Goal: Task Accomplishment & Management: Use online tool/utility

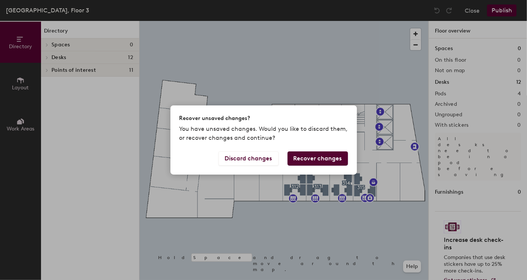
click at [312, 158] on button "Recover changes" at bounding box center [318, 158] width 60 height 14
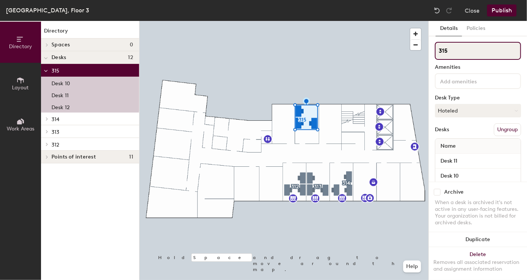
click at [449, 52] on input "315" at bounding box center [478, 51] width 86 height 18
type input "302"
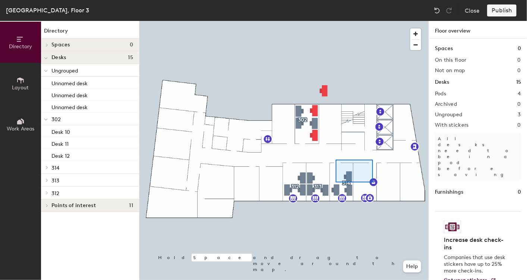
click at [336, 21] on div at bounding box center [284, 21] width 289 height 0
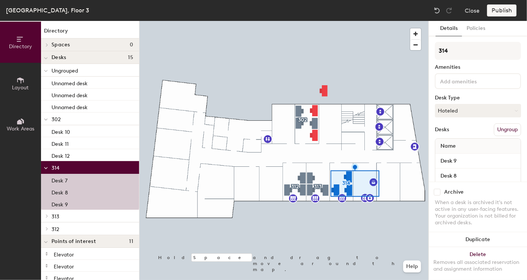
click at [380, 21] on div at bounding box center [284, 21] width 289 height 0
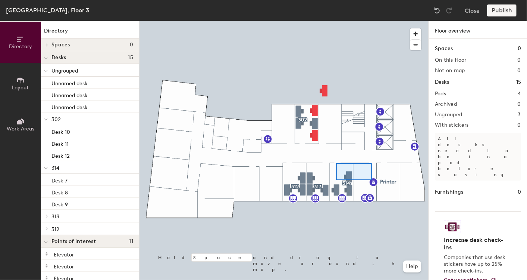
click at [336, 21] on div at bounding box center [284, 21] width 289 height 0
click at [374, 21] on div at bounding box center [284, 21] width 289 height 0
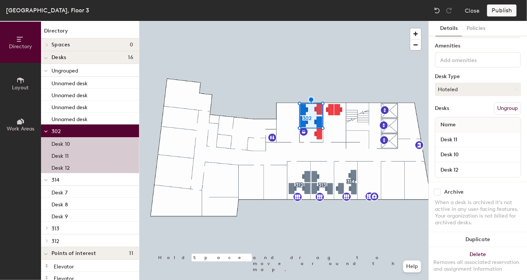
scroll to position [33, 0]
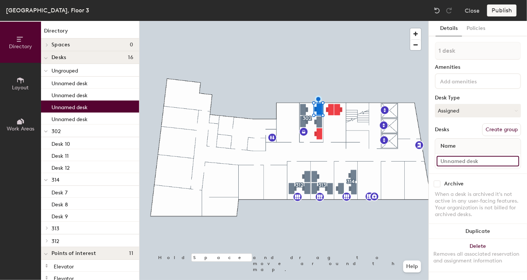
click at [453, 159] on input at bounding box center [478, 161] width 83 height 10
type input "Desk 13"
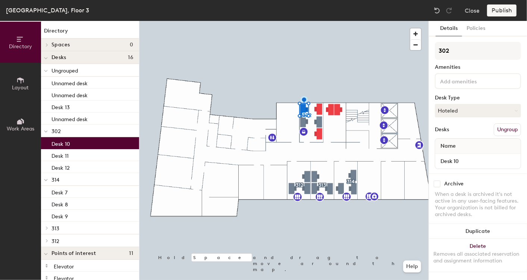
scroll to position [3, 0]
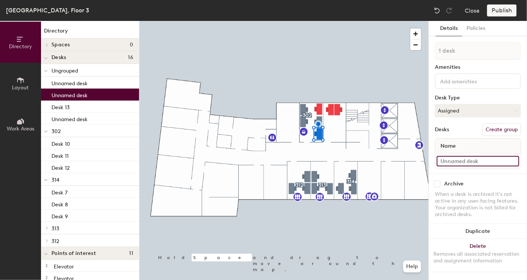
click at [451, 159] on input at bounding box center [478, 161] width 83 height 10
type input "Desk 14"
click at [488, 147] on div "Name" at bounding box center [478, 145] width 85 height 15
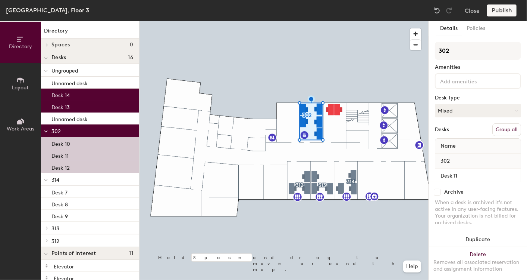
click at [501, 128] on button "Group all" at bounding box center [507, 129] width 29 height 13
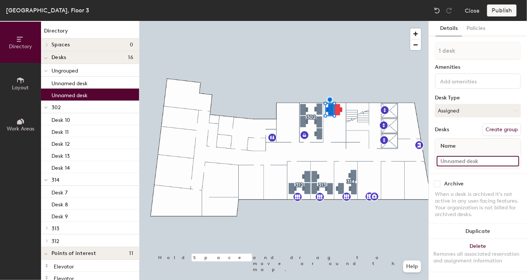
click at [457, 161] on input at bounding box center [478, 161] width 83 height 10
type input "2 desks"
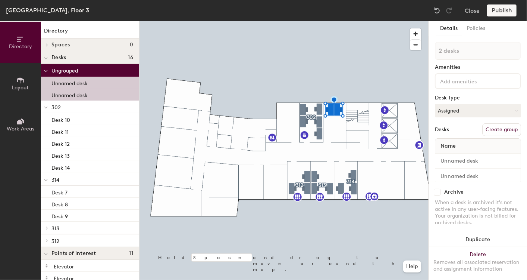
click at [494, 128] on button "Create group" at bounding box center [502, 129] width 39 height 13
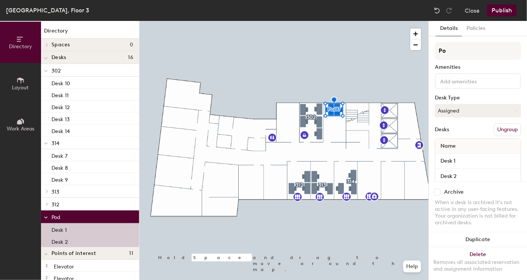
type input "P"
type input "2"
type input "0"
type input "301"
click at [461, 156] on input "Desk 1" at bounding box center [478, 161] width 83 height 10
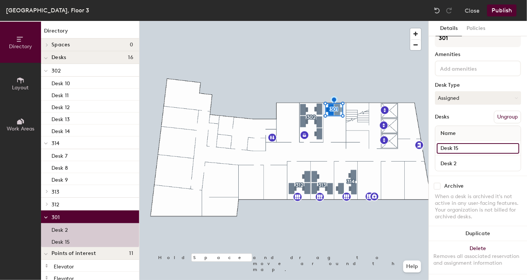
scroll to position [18, 0]
type input "Desk 15"
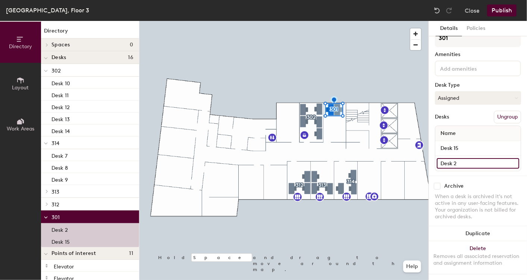
click at [461, 158] on input "Desk 2" at bounding box center [478, 163] width 83 height 10
type input "Desk 16"
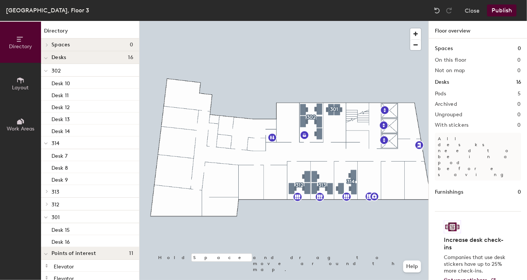
click at [19, 121] on icon at bounding box center [19, 121] width 5 height 5
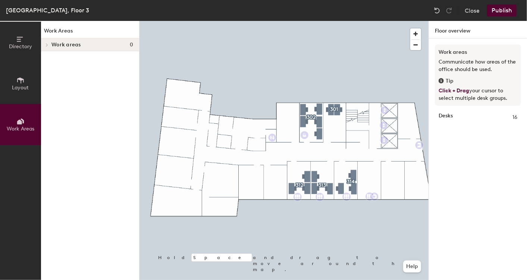
click at [22, 84] on span "Layout" at bounding box center [20, 87] width 17 height 6
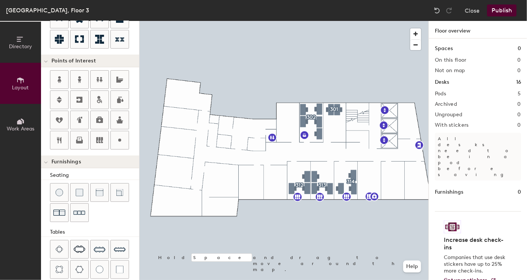
scroll to position [166, 0]
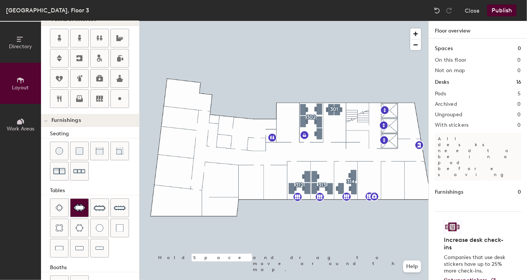
click at [78, 204] on img at bounding box center [80, 207] width 12 height 7
click at [502, 10] on button "Publish" at bounding box center [502, 10] width 29 height 12
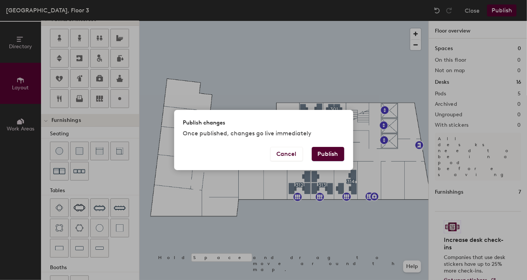
click at [325, 152] on button "Publish" at bounding box center [328, 154] width 32 height 14
type input "20"
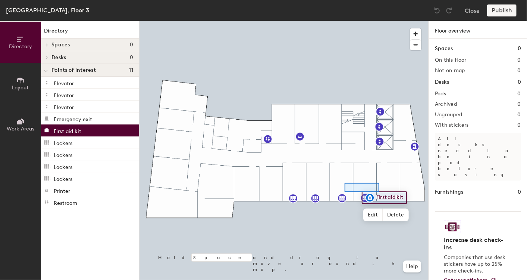
click at [345, 21] on div at bounding box center [284, 21] width 289 height 0
click at [377, 21] on div at bounding box center [284, 21] width 289 height 0
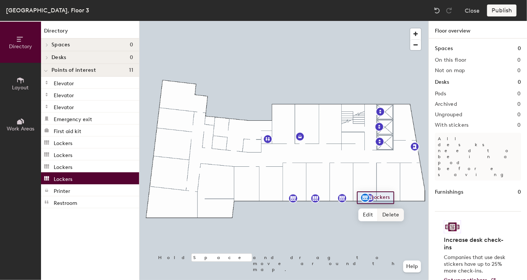
click at [392, 216] on span "Delete" at bounding box center [391, 214] width 26 height 13
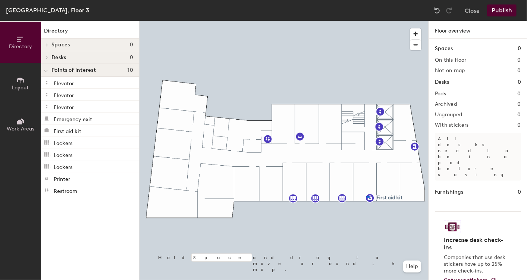
click at [367, 21] on div at bounding box center [284, 21] width 289 height 0
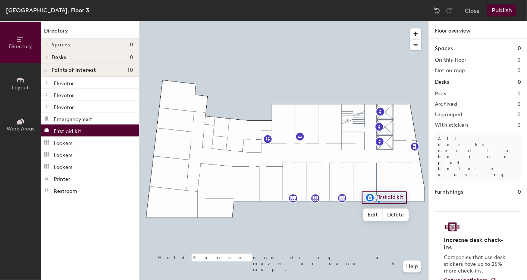
click at [379, 21] on div at bounding box center [284, 21] width 289 height 0
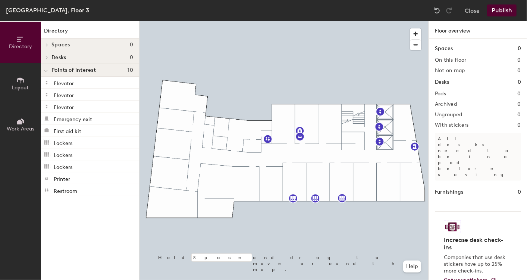
click at [69, 56] on h4 "Desks 0" at bounding box center [93, 58] width 82 height 6
click at [65, 55] on span "Desks" at bounding box center [59, 58] width 15 height 6
click at [19, 81] on icon at bounding box center [20, 80] width 8 height 8
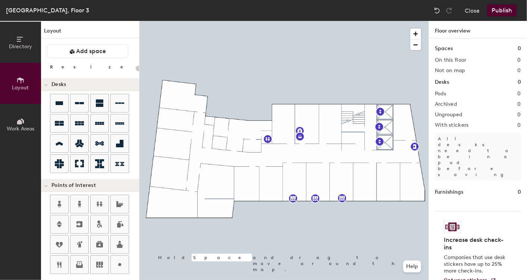
click at [22, 119] on icon at bounding box center [22, 120] width 3 height 5
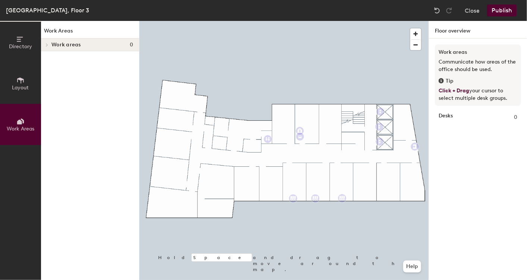
click at [22, 78] on icon at bounding box center [20, 80] width 7 height 6
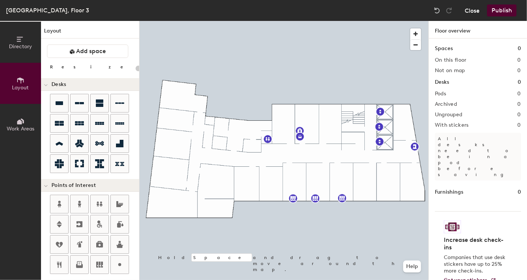
click at [470, 10] on button "Close" at bounding box center [472, 10] width 15 height 12
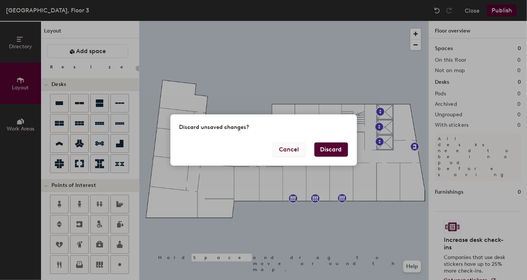
click at [289, 149] on button "Cancel" at bounding box center [289, 149] width 32 height 14
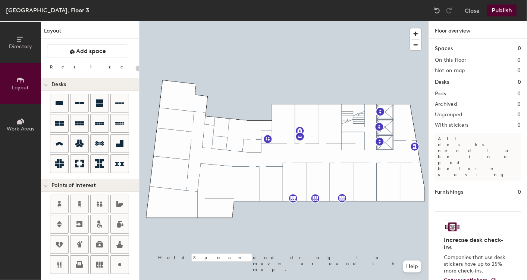
click at [503, 8] on button "Publish" at bounding box center [502, 10] width 29 height 12
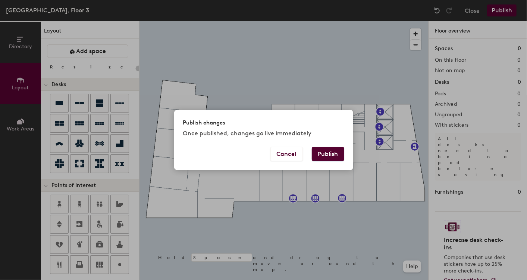
click at [328, 152] on button "Publish" at bounding box center [328, 154] width 32 height 14
type input "20"
